Goal: Navigation & Orientation: Find specific page/section

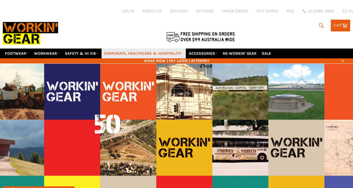
drag, startPoint x: 0, startPoint y: 0, endPoint x: 149, endPoint y: 50, distance: 157.2
click at [149, 50] on link "CORPORATE, HEALTHCARE & HOSPITALITY" at bounding box center [144, 54] width 84 height 10
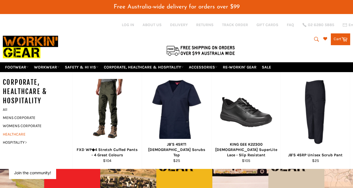
click at [19, 130] on link "HEALTHCARE" at bounding box center [33, 134] width 67 height 8
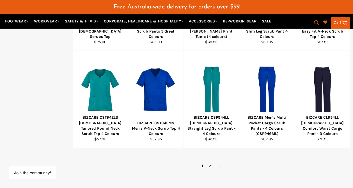
scroll to position [365, 0]
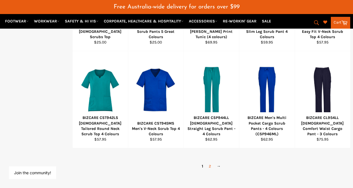
click at [210, 162] on link "2" at bounding box center [210, 166] width 8 height 8
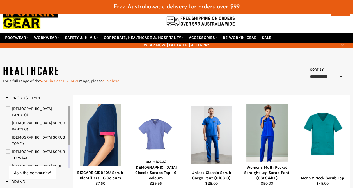
scroll to position [29, 0]
